Goal: Task Accomplishment & Management: Manage account settings

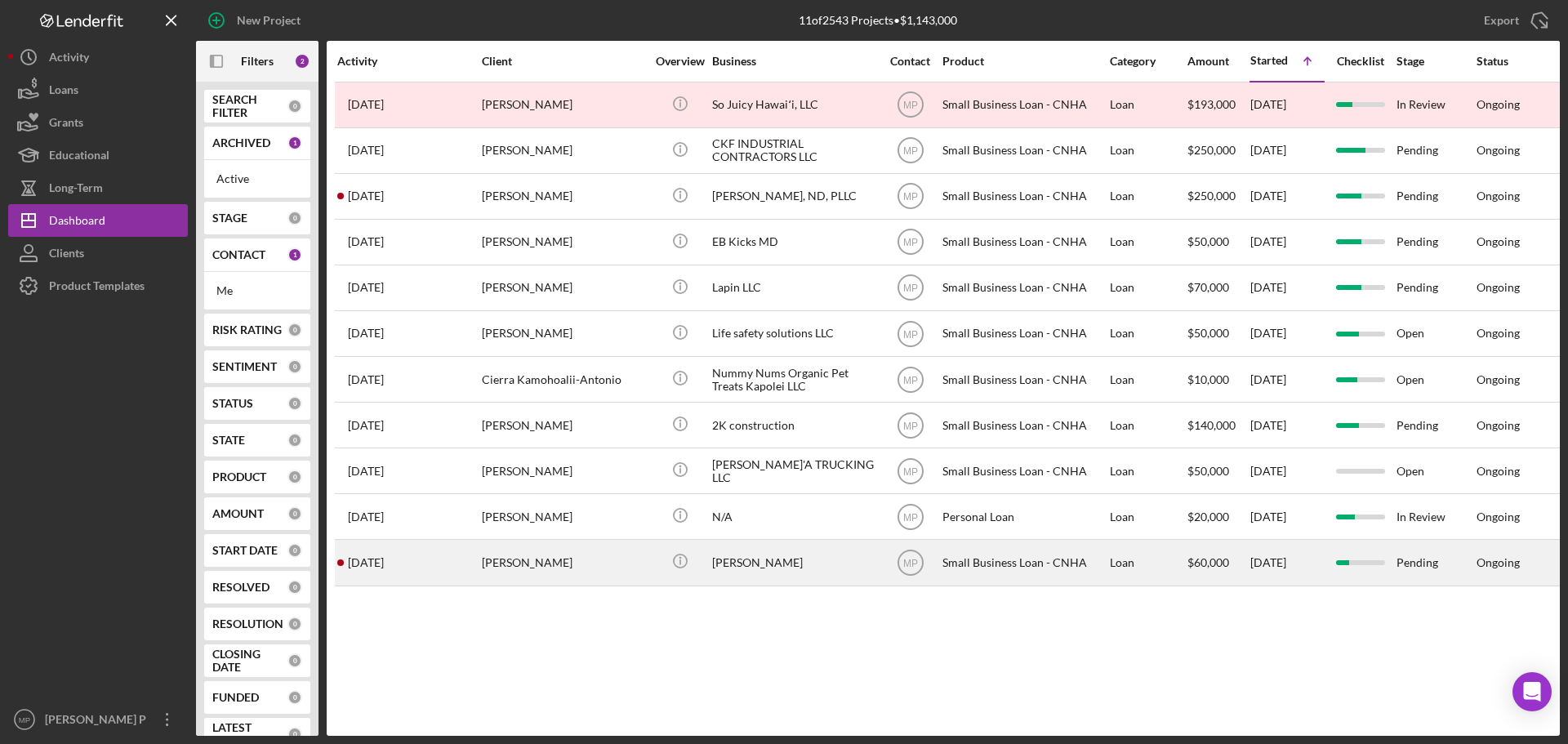
click at [745, 567] on div "[PERSON_NAME]" at bounding box center [794, 562] width 163 height 43
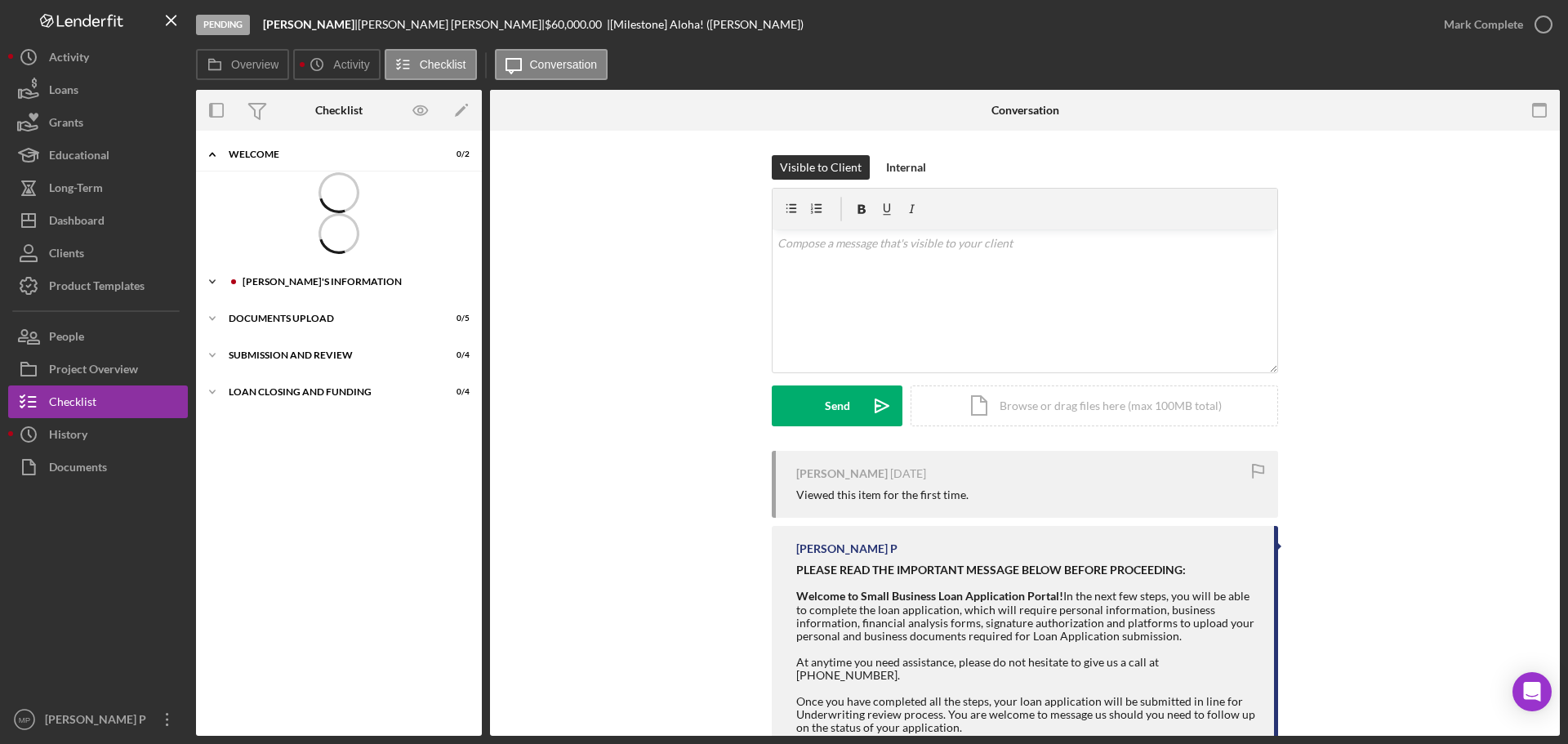
click at [297, 282] on div "Icon/Expander BORROWER'S INFORMATION 7 / 10" at bounding box center [339, 283] width 286 height 33
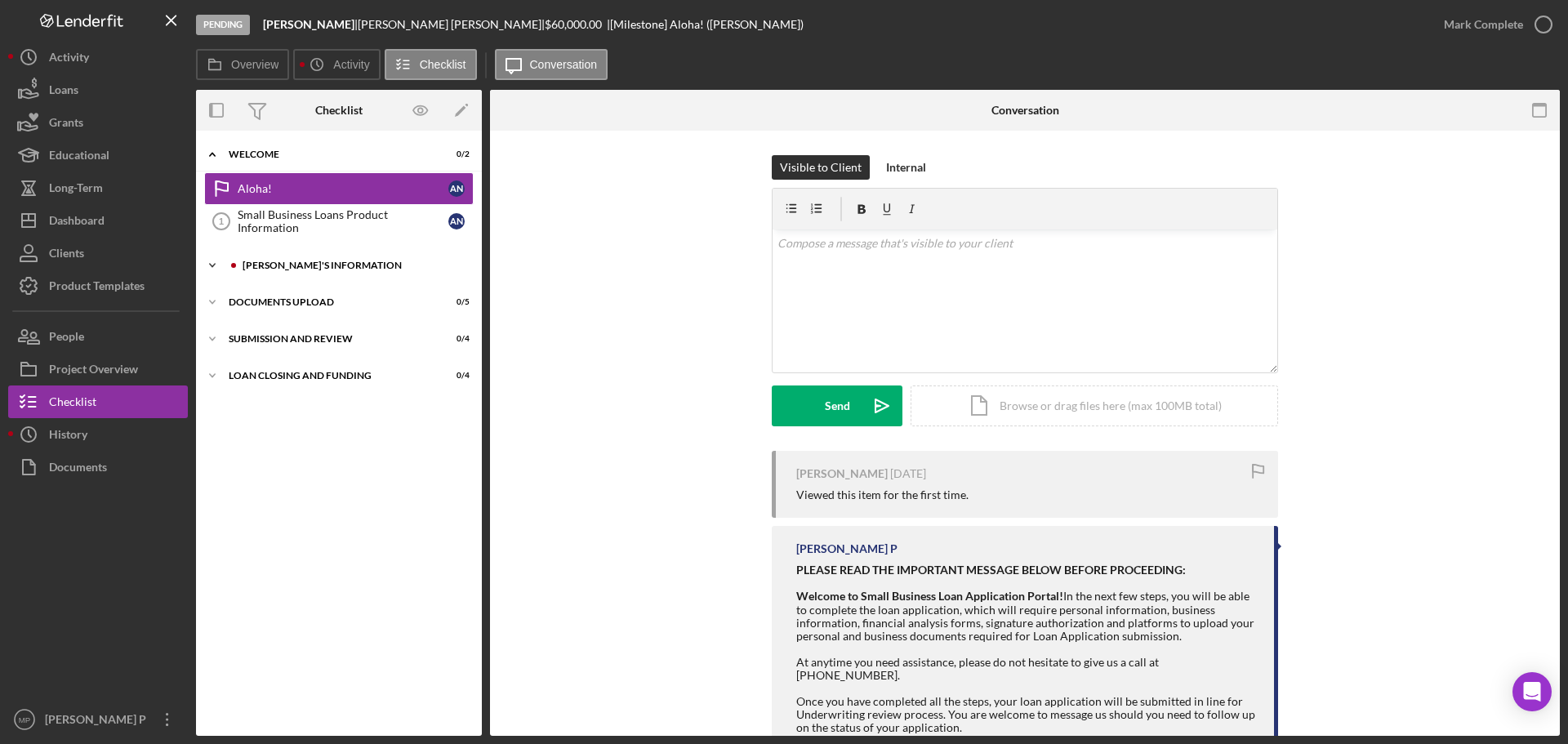
click at [293, 263] on div "BORROWER'S INFORMATION" at bounding box center [351, 266] width 219 height 10
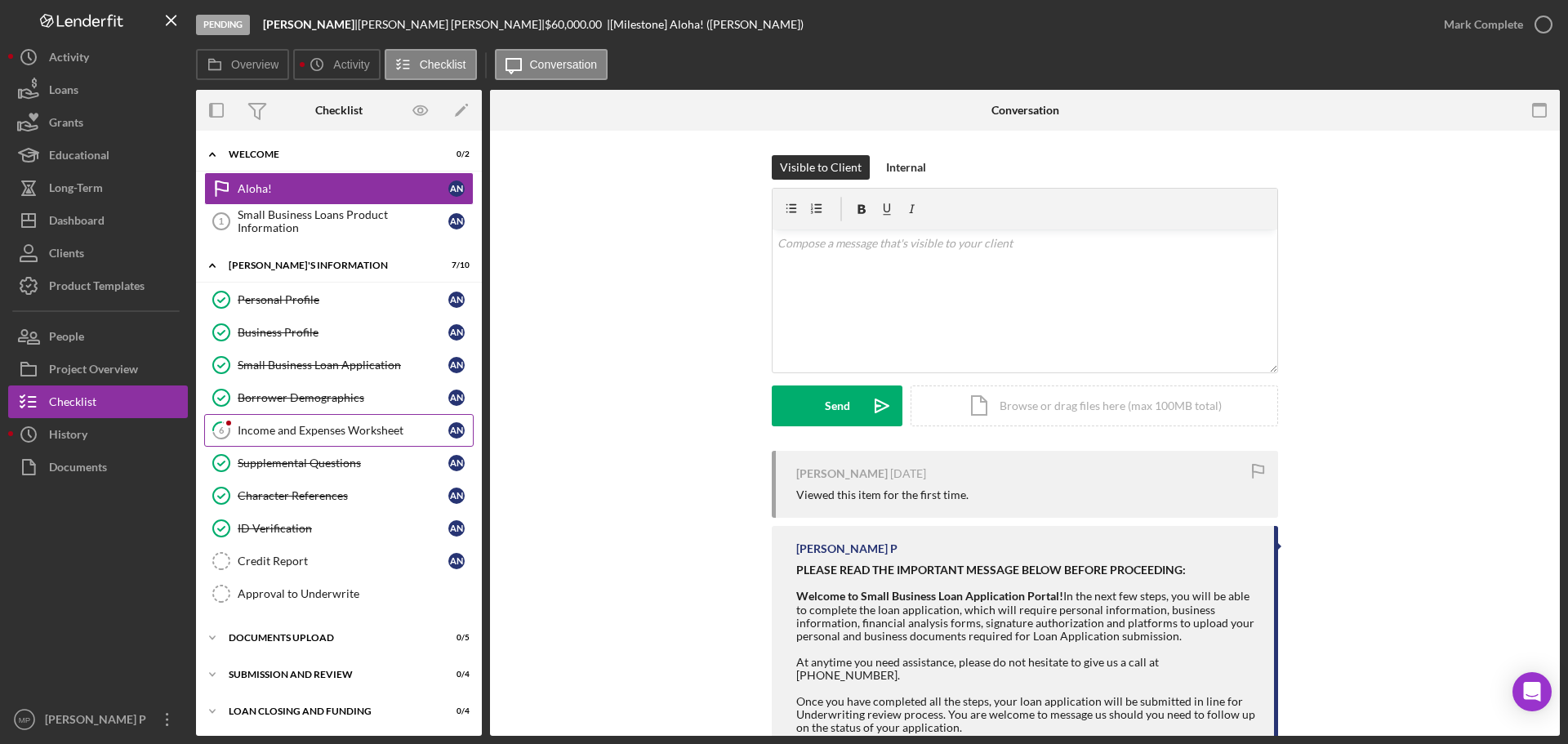
click at [351, 438] on link "6 Income and Expenses Worksheet A N" at bounding box center [339, 431] width 269 height 33
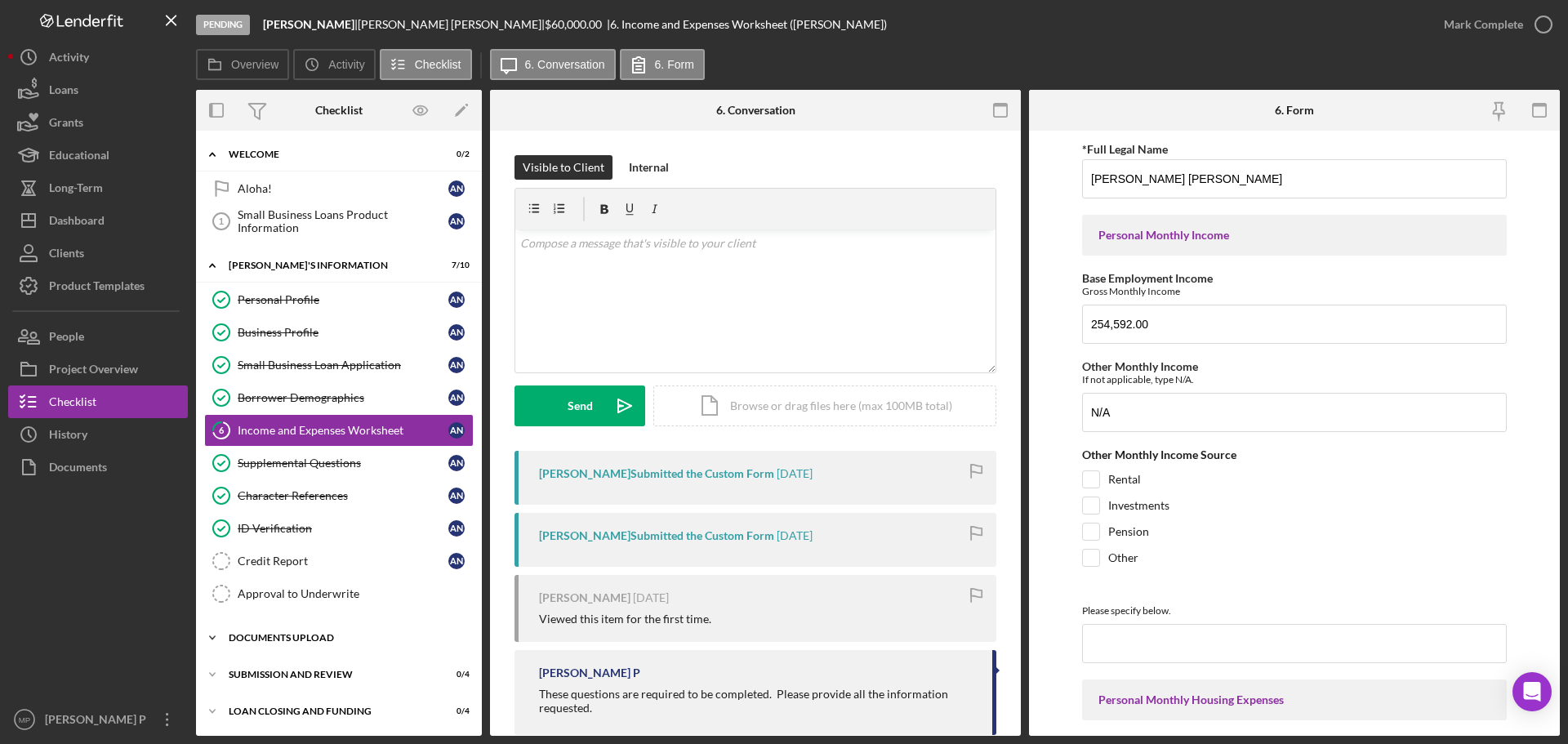
click at [293, 640] on div "DOCUMENTS UPLOAD" at bounding box center [344, 638] width 232 height 10
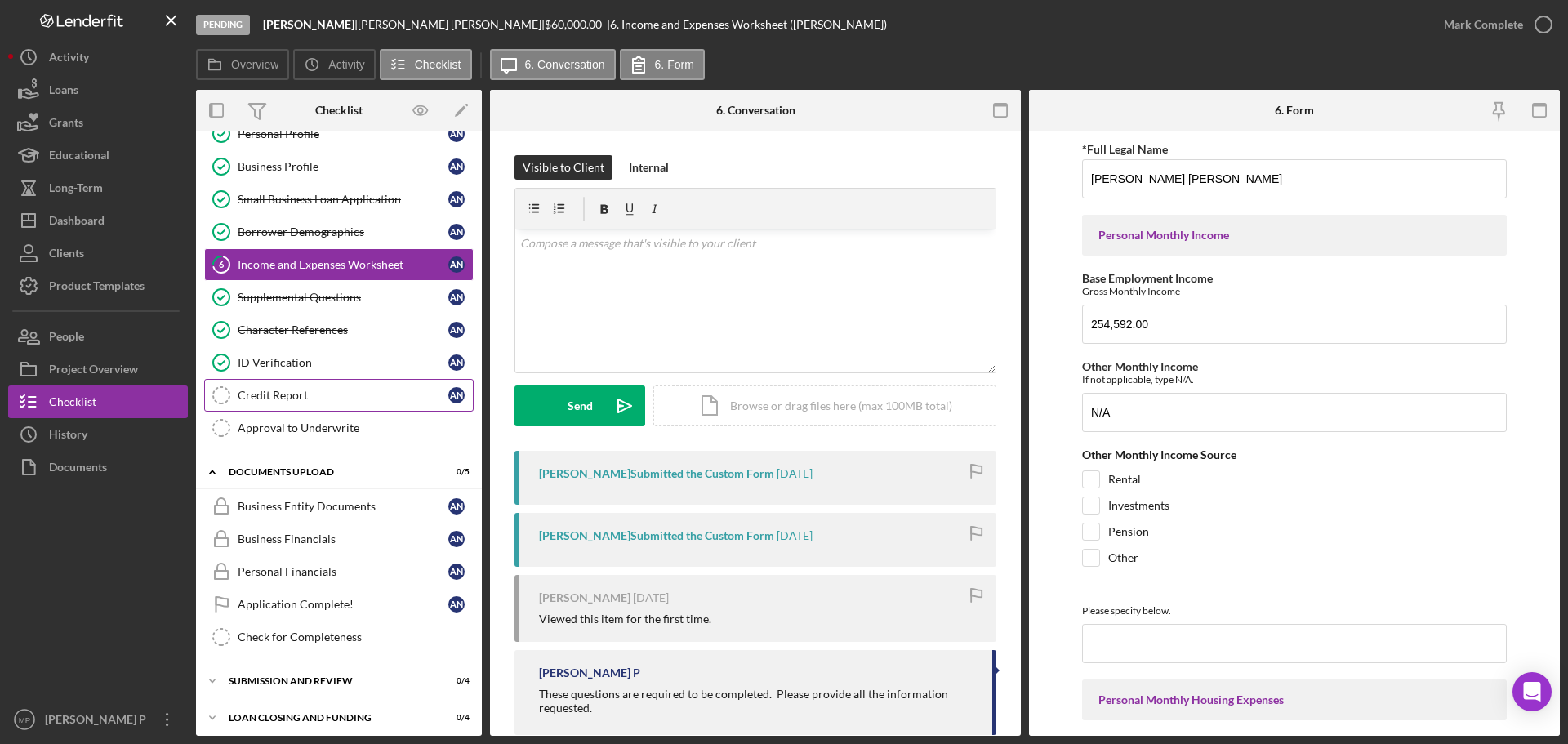
scroll to position [173, 0]
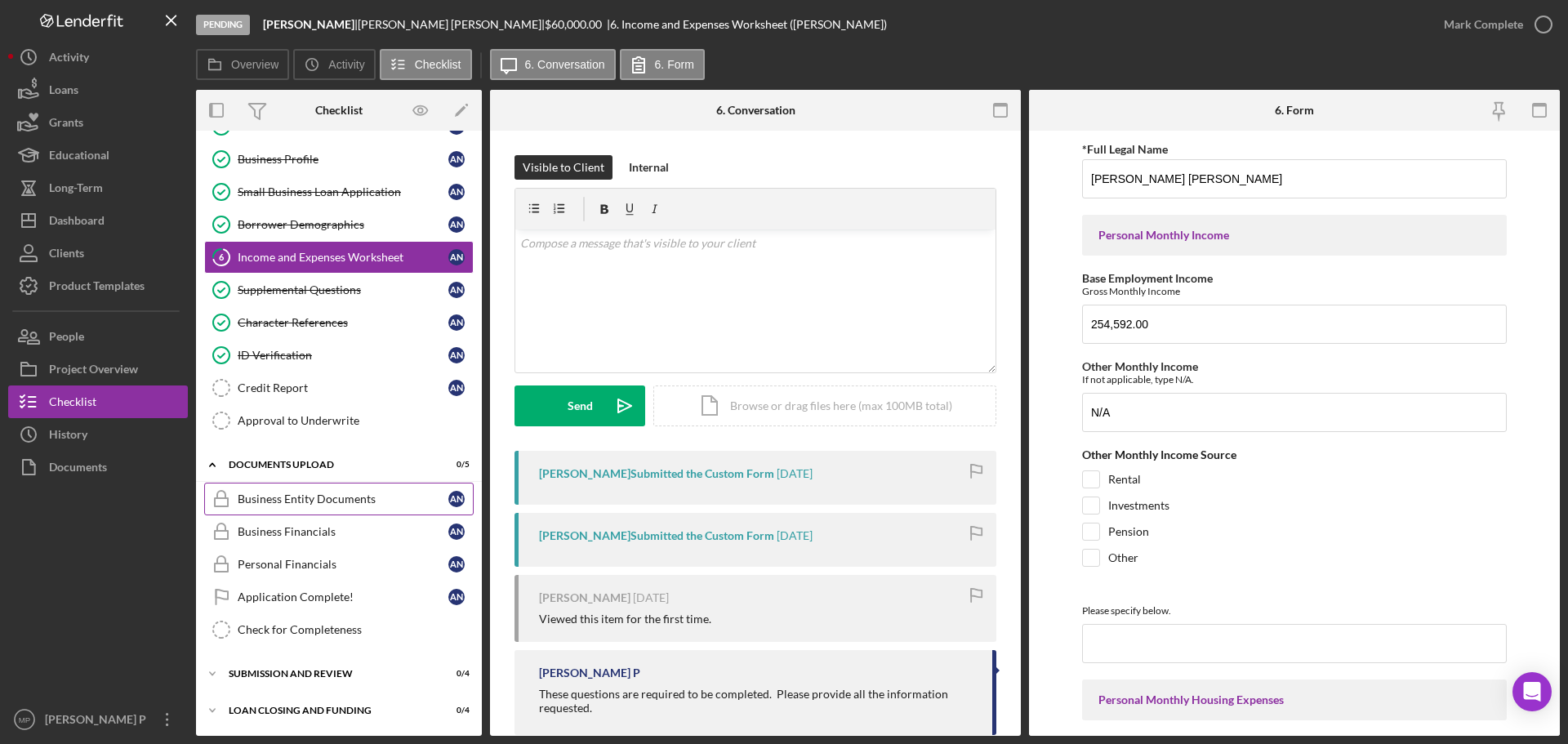
click at [322, 502] on div "Business Entity Documents" at bounding box center [342, 498] width 211 height 13
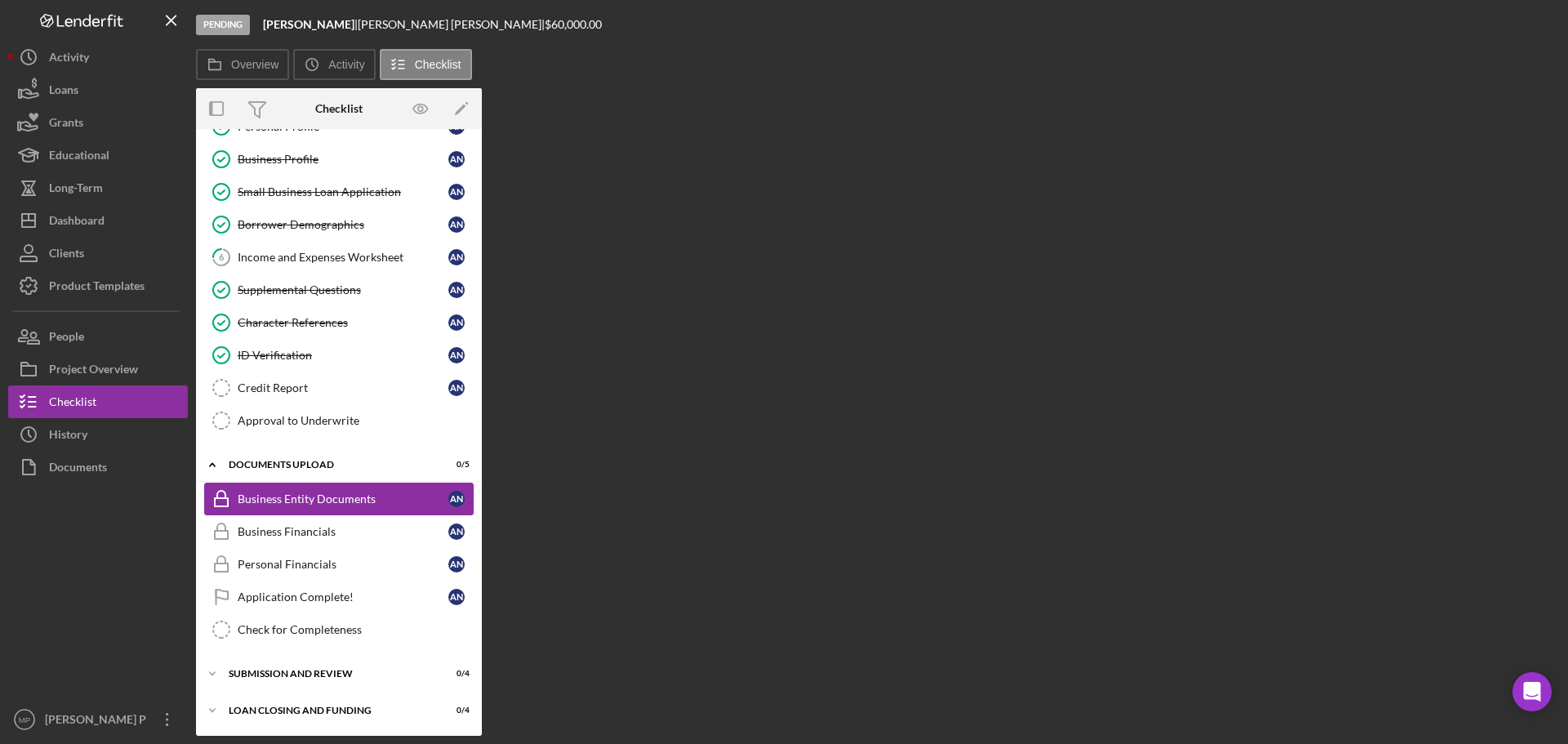
scroll to position [173, 0]
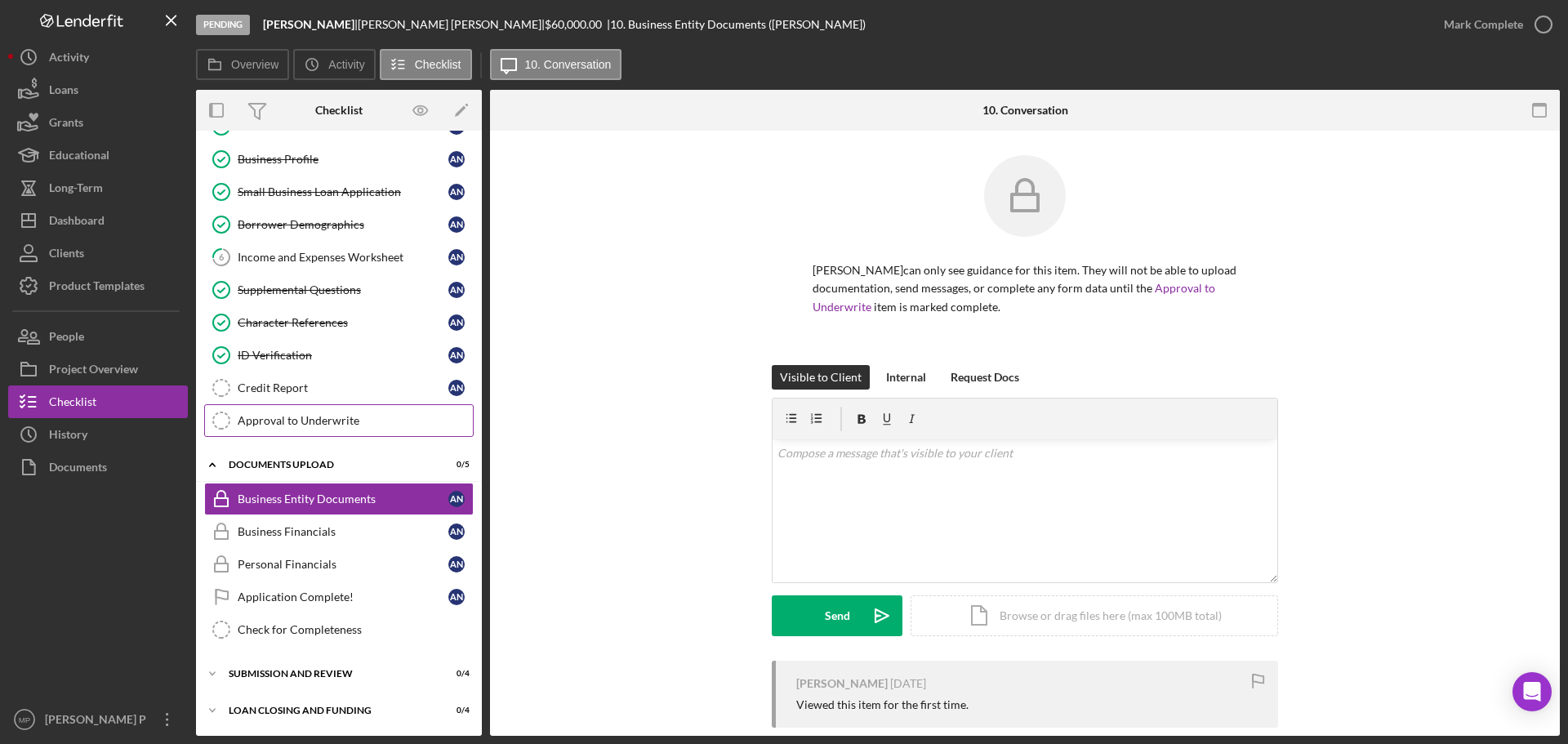
click at [304, 433] on link "Approval to Underwrite Approval to Underwrite" at bounding box center [339, 421] width 269 height 33
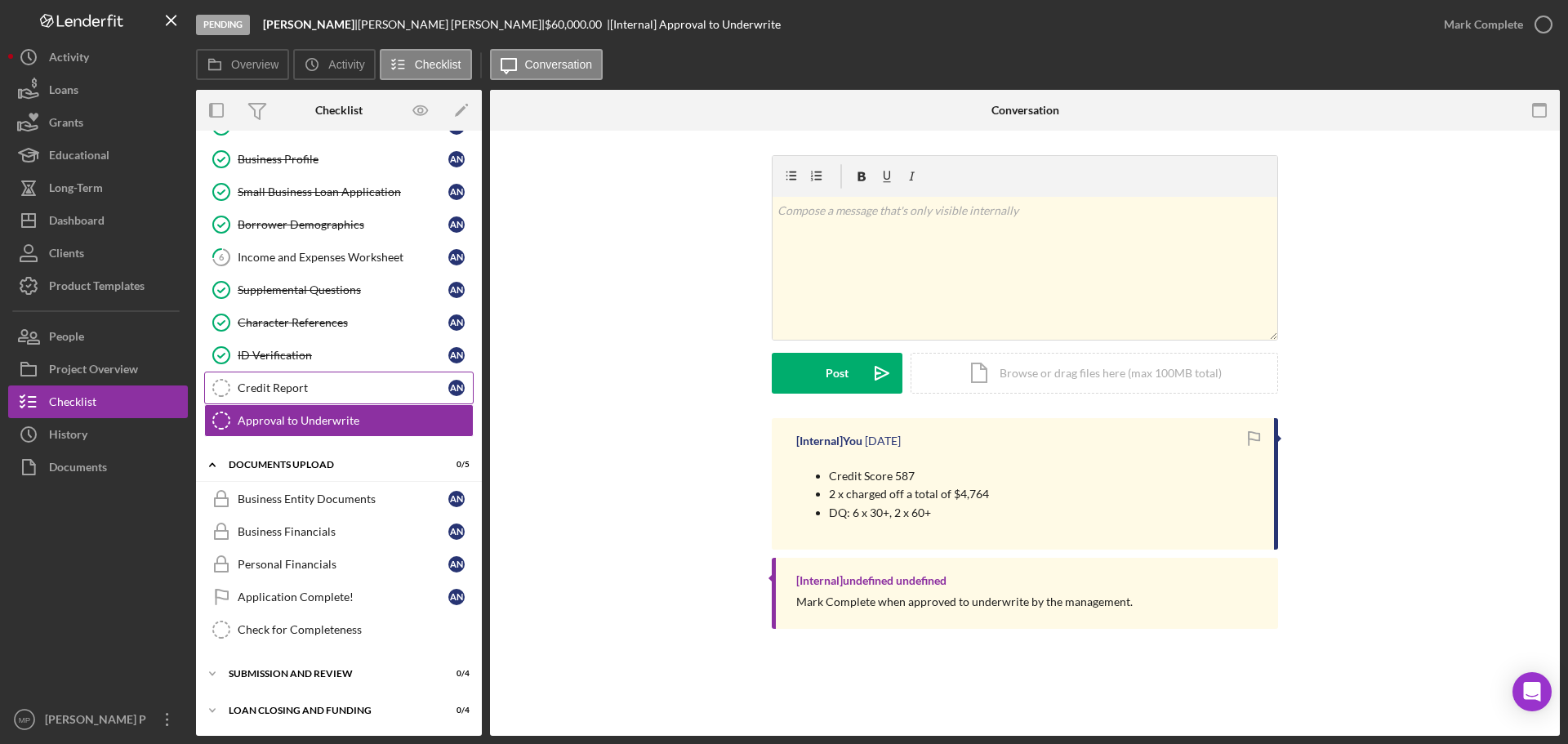
click at [309, 393] on div "Credit Report" at bounding box center [342, 387] width 211 height 13
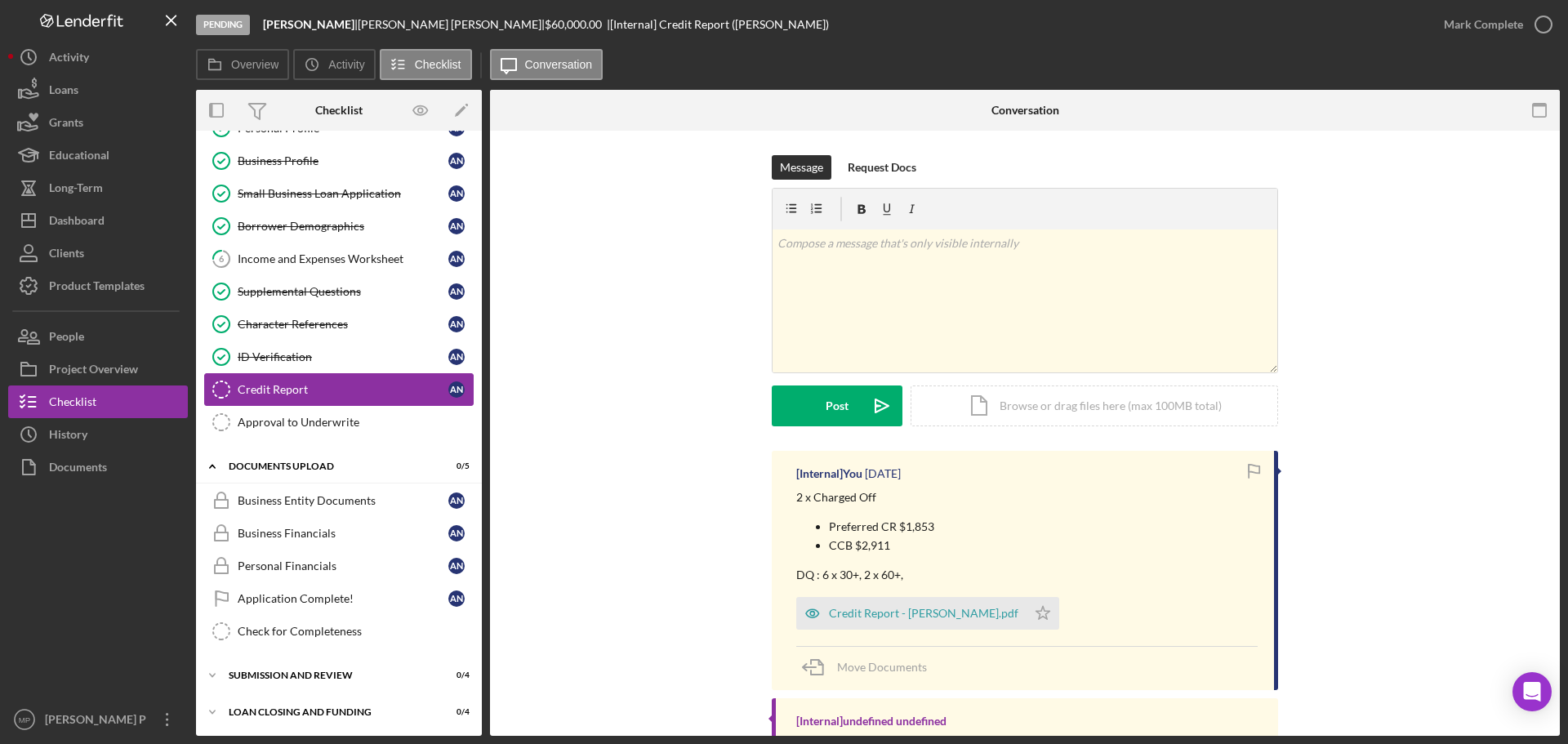
scroll to position [173, 0]
click at [1526, 23] on icon "button" at bounding box center [1544, 24] width 41 height 41
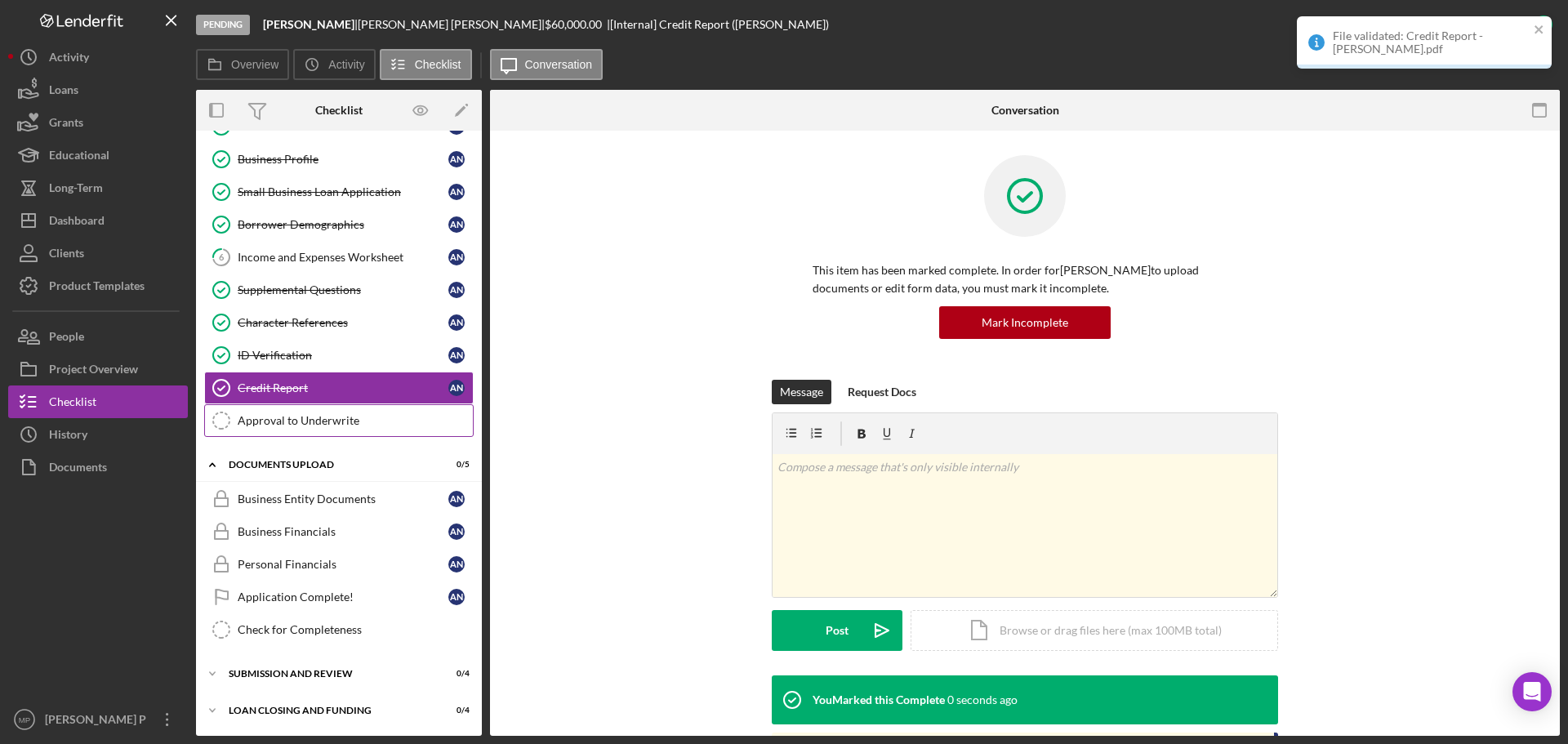
click at [318, 420] on div "Approval to Underwrite" at bounding box center [355, 420] width 235 height 13
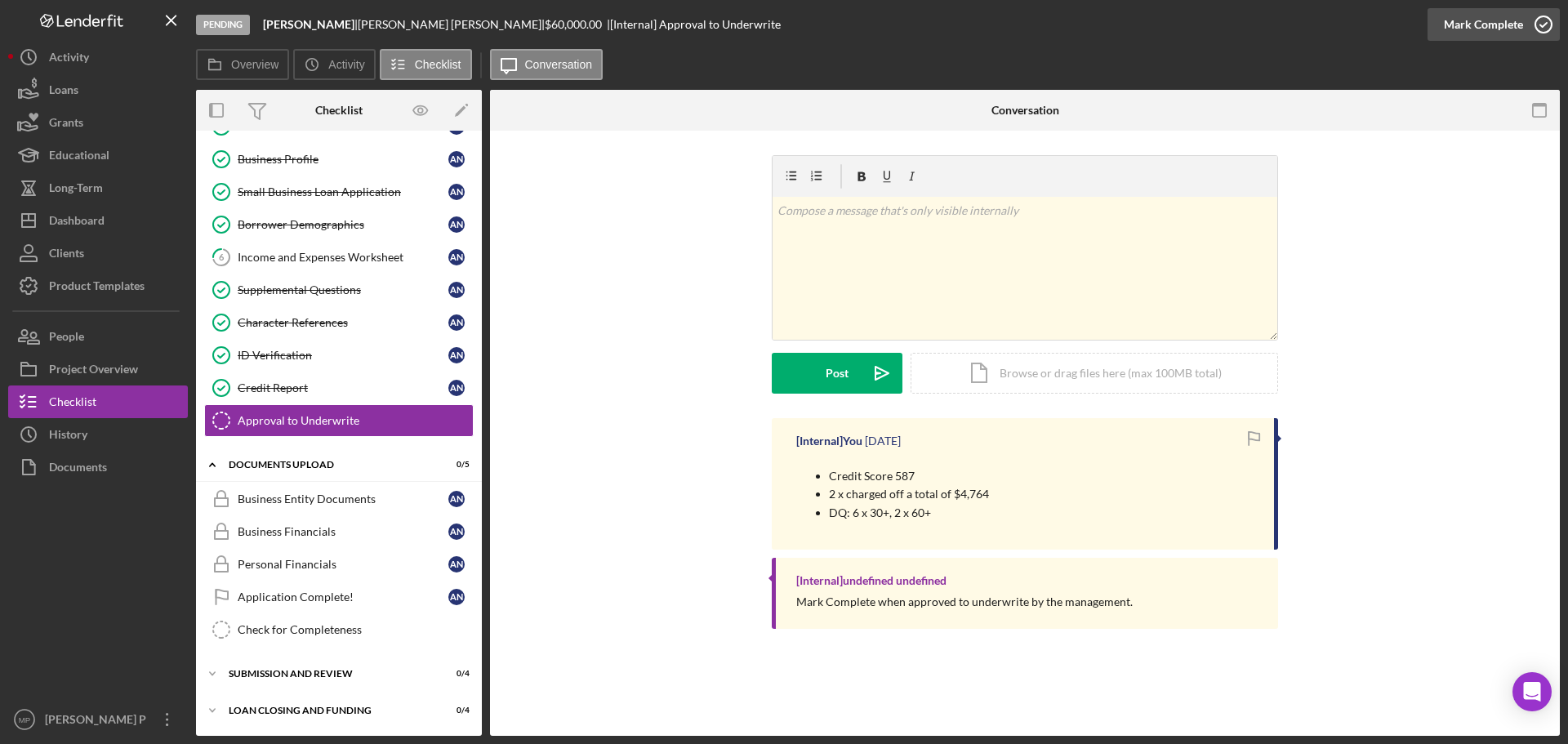
click at [1486, 23] on div "Mark Complete" at bounding box center [1482, 24] width 79 height 33
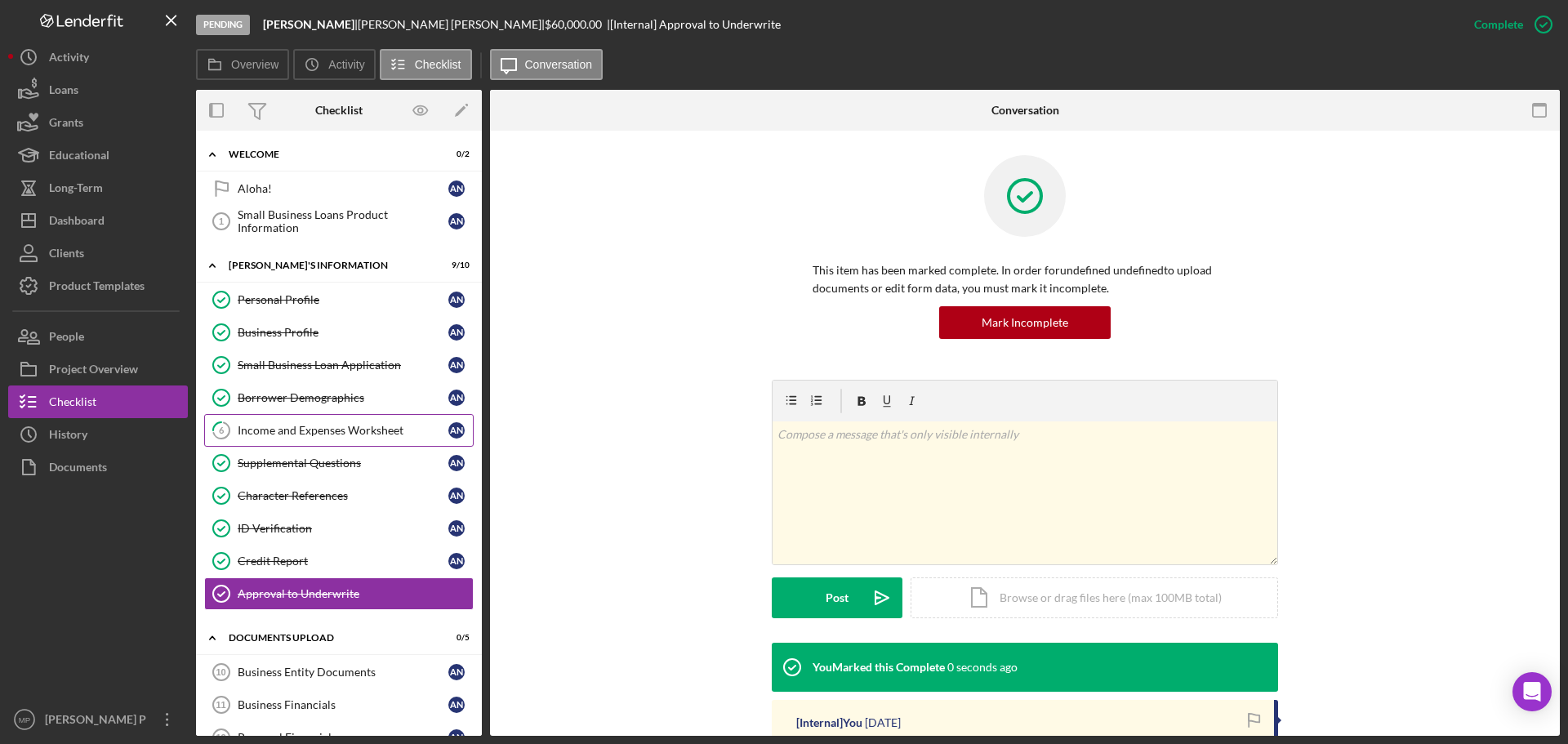
click at [325, 434] on div "Income and Expenses Worksheet" at bounding box center [342, 430] width 211 height 13
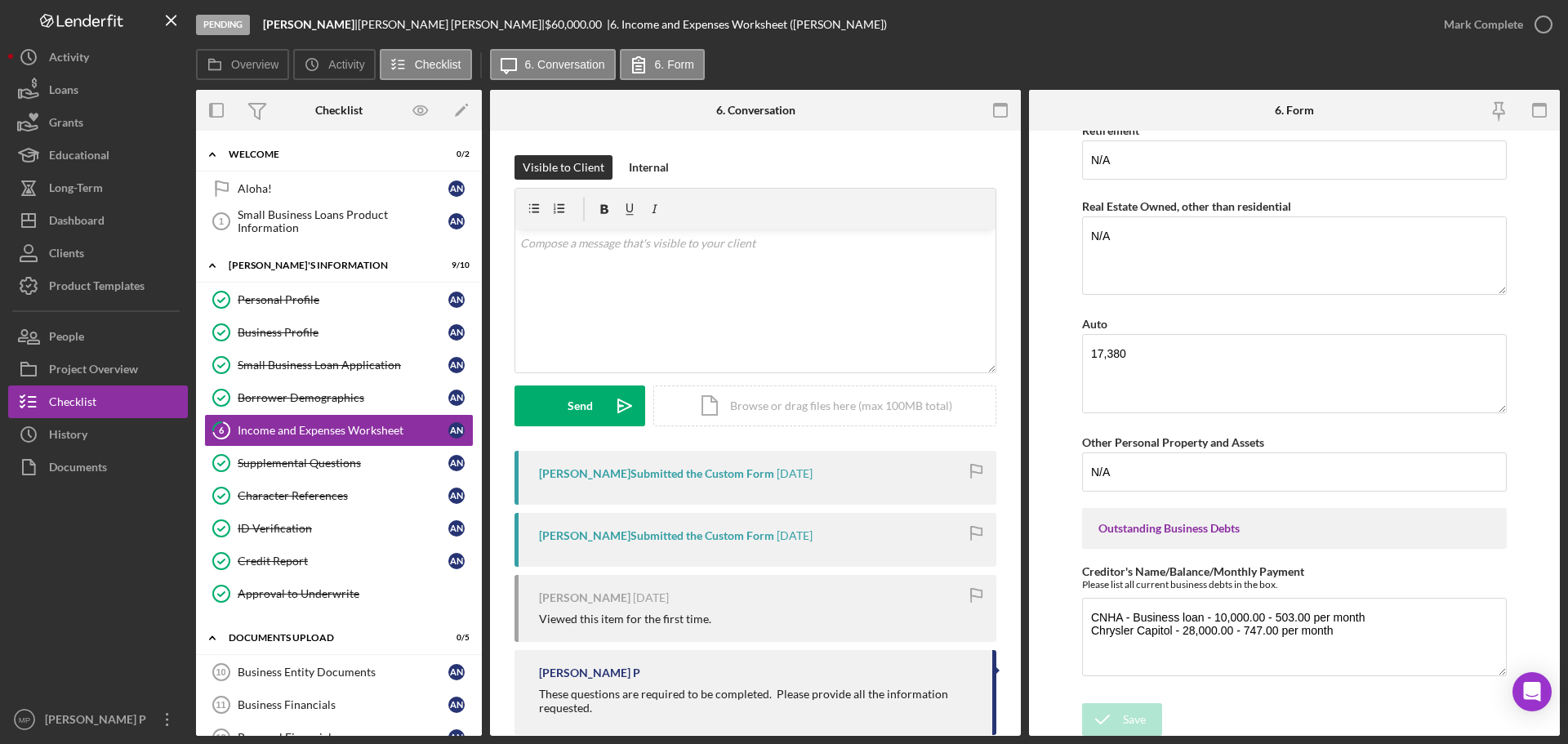
scroll to position [1322, 0]
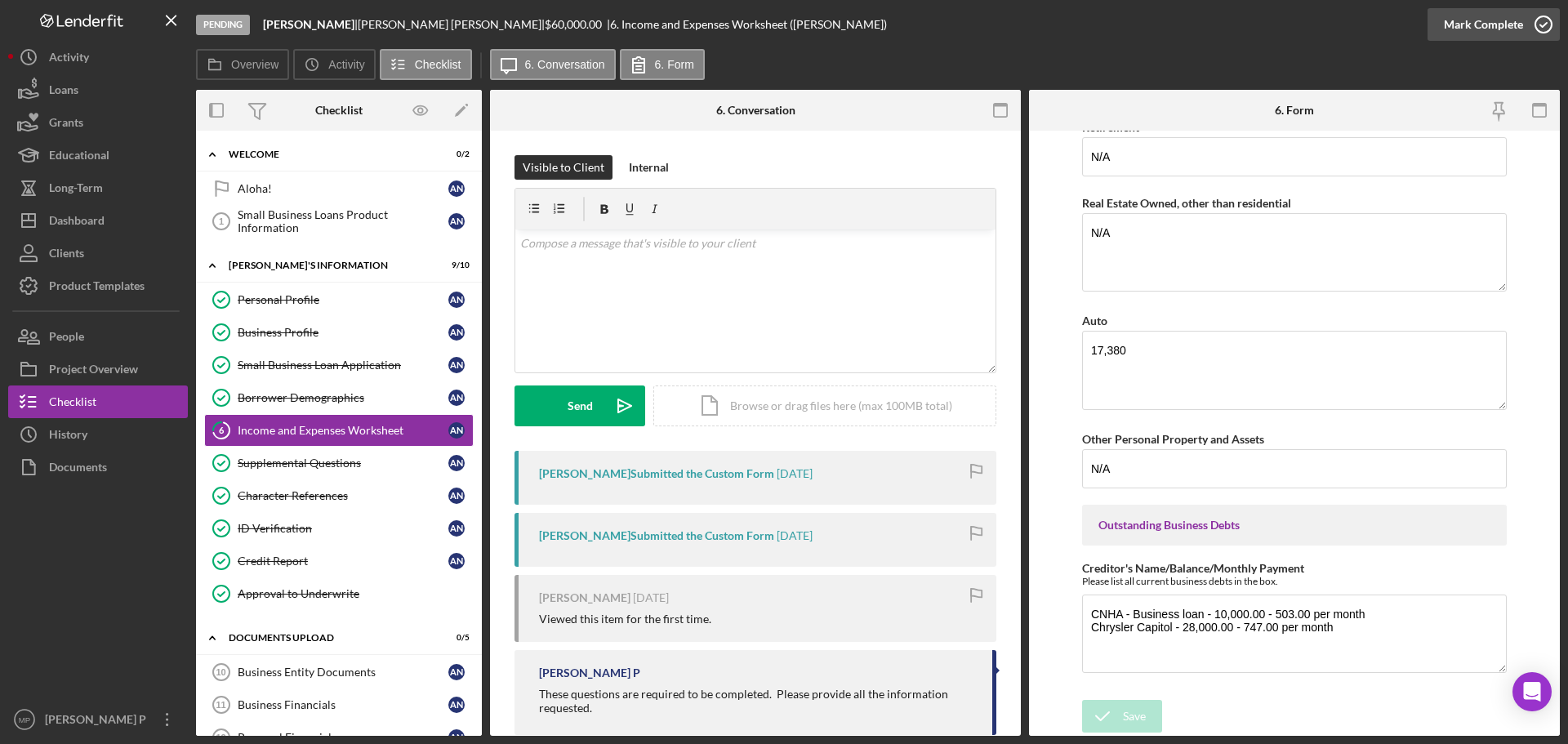
click at [1508, 22] on div "Mark Complete" at bounding box center [1482, 24] width 79 height 33
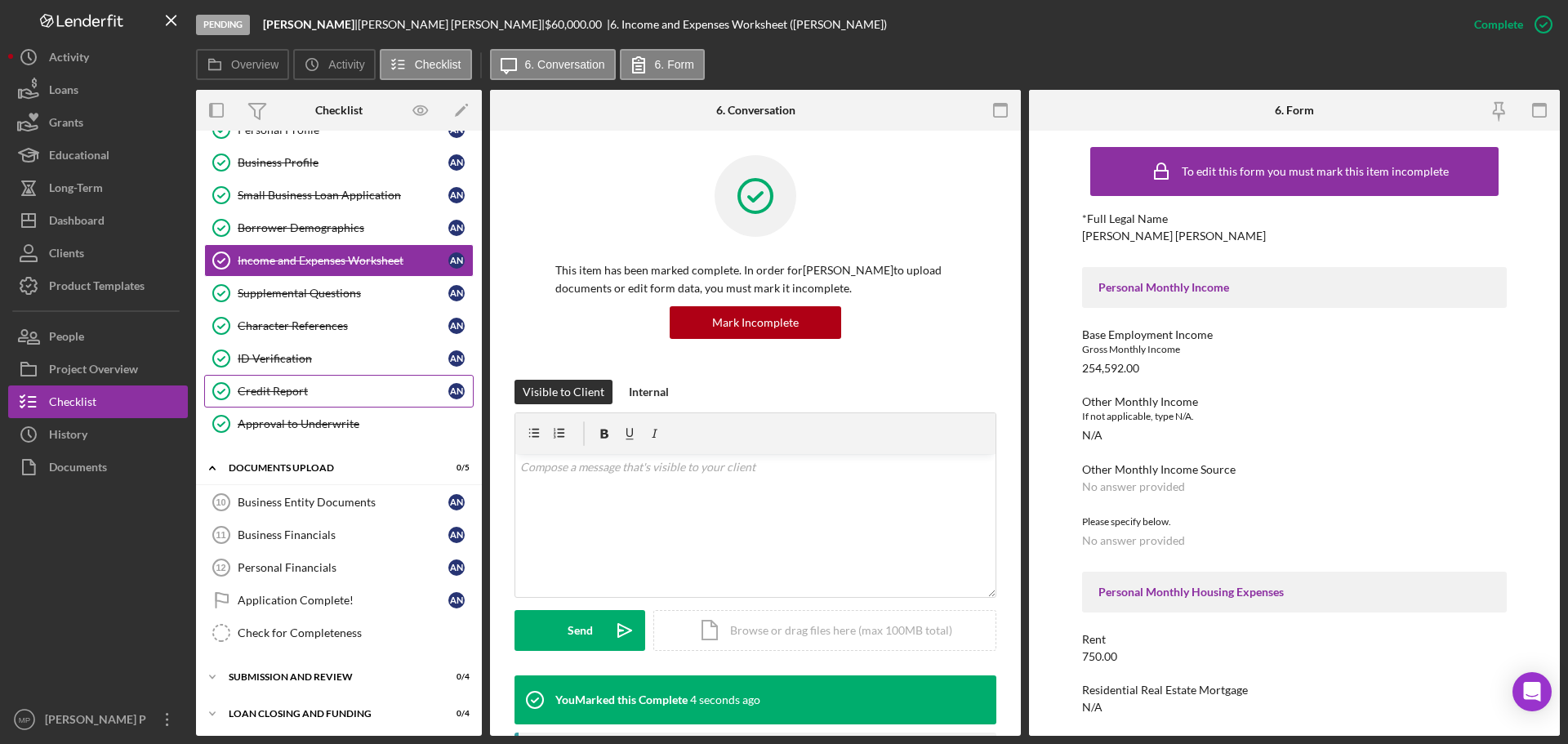
scroll to position [173, 0]
